Goal: Information Seeking & Learning: Check status

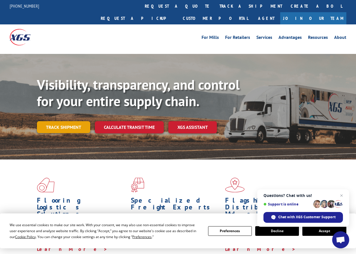
click at [57, 121] on link "Track shipment" at bounding box center [63, 127] width 53 height 12
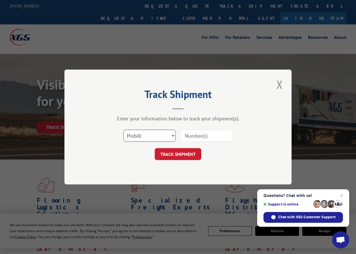
click at [152, 138] on select "Select category... Probill BOL PO" at bounding box center [150, 136] width 52 height 12
select select "po"
click at [124, 130] on select "Select category... Probill BOL PO" at bounding box center [150, 136] width 52 height 12
paste input "82544232"
type input "82544232"
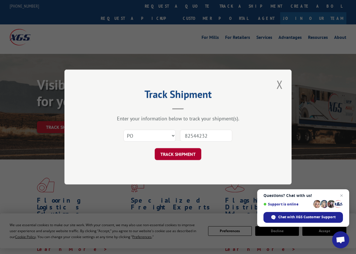
click at [181, 154] on button "TRACK SHIPMENT" at bounding box center [178, 154] width 47 height 12
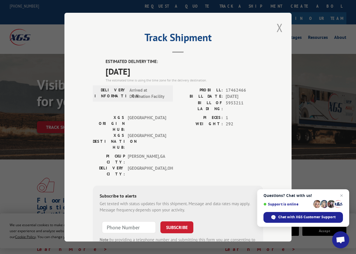
click at [281, 27] on button "Close modal" at bounding box center [280, 28] width 10 height 16
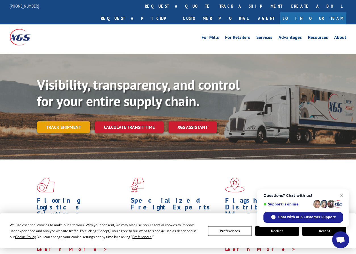
click at [74, 121] on link "Track shipment" at bounding box center [63, 127] width 53 height 12
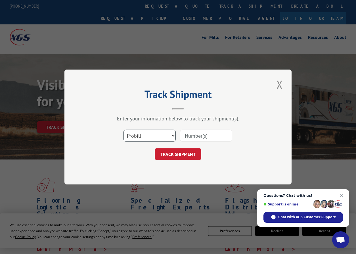
click at [151, 140] on select "Select category... Probill BOL PO" at bounding box center [150, 136] width 52 height 12
select select "po"
click at [124, 130] on select "Select category... Probill BOL PO" at bounding box center [150, 136] width 52 height 12
click at [193, 137] on input at bounding box center [206, 136] width 52 height 12
paste input "82544226"
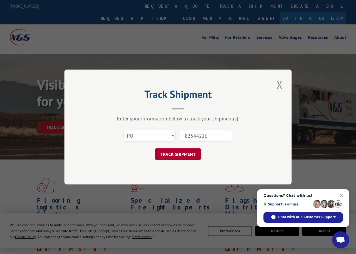
type input "82544226"
click at [187, 150] on button "TRACK SHIPMENT" at bounding box center [178, 154] width 47 height 12
